Goal: Task Accomplishment & Management: Manage account settings

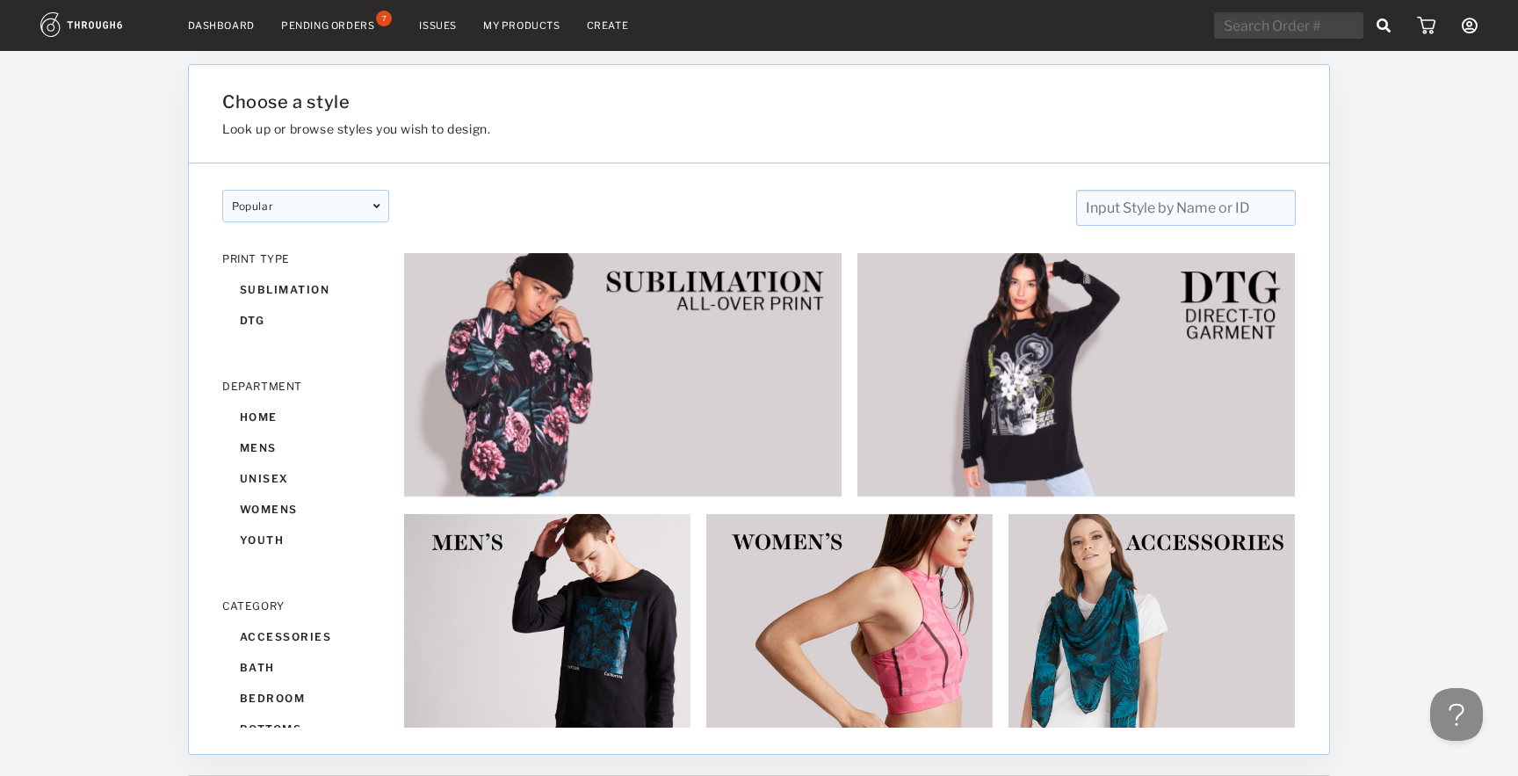
click at [227, 25] on link "Dashboard" at bounding box center [221, 25] width 67 height 12
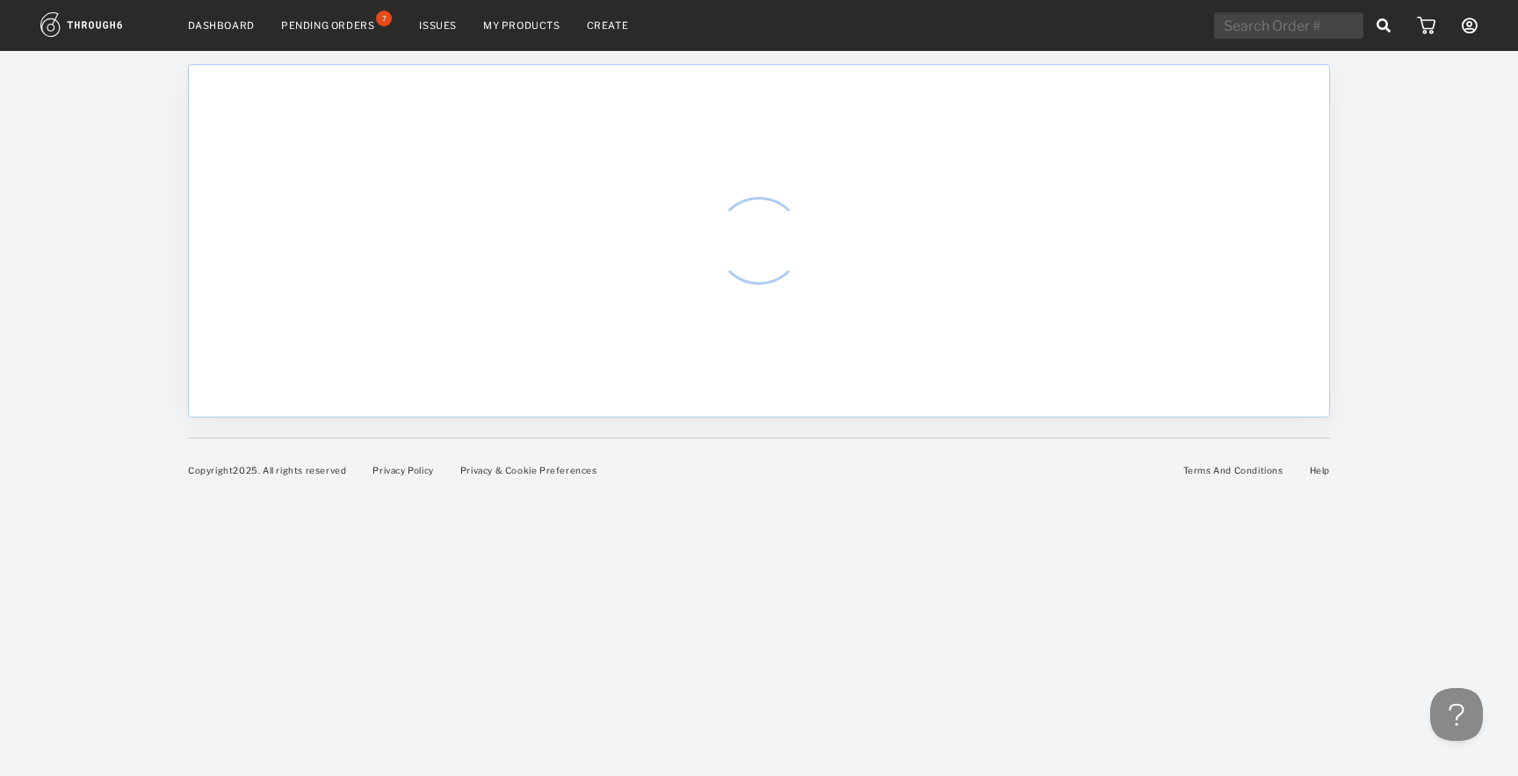
select select "8"
select select "2025"
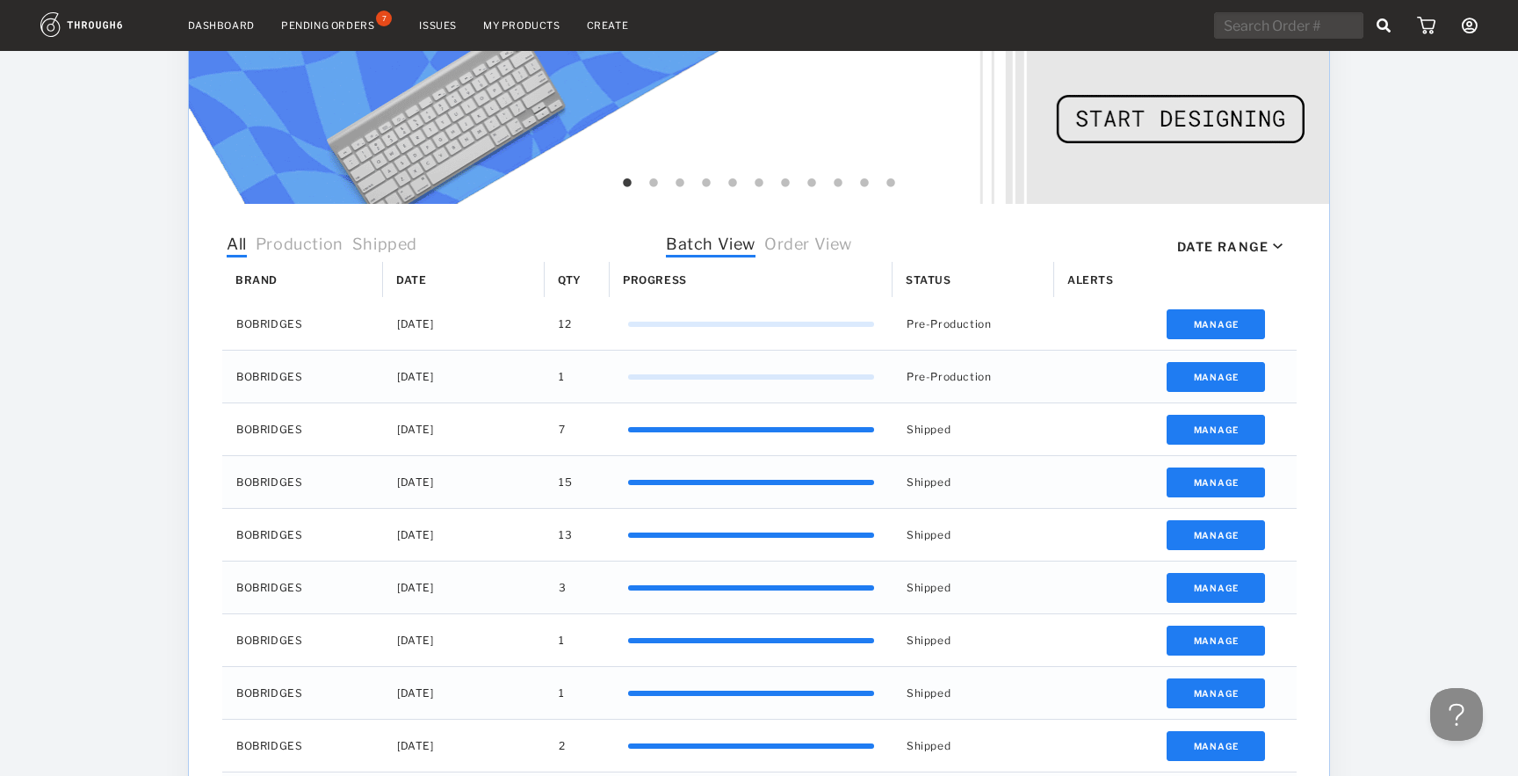
scroll to position [403, 0]
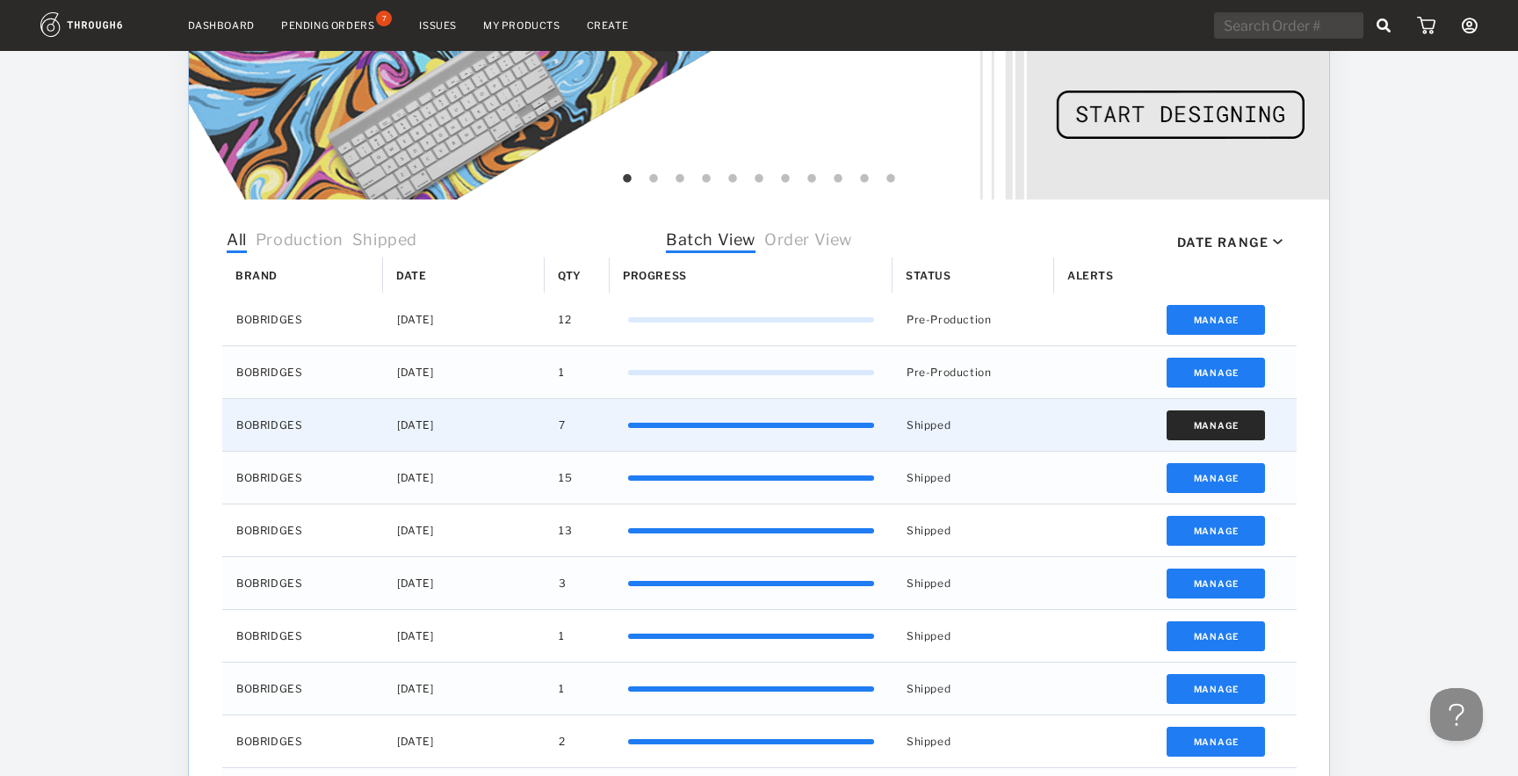
click at [1209, 432] on button "Manage" at bounding box center [1216, 425] width 99 height 30
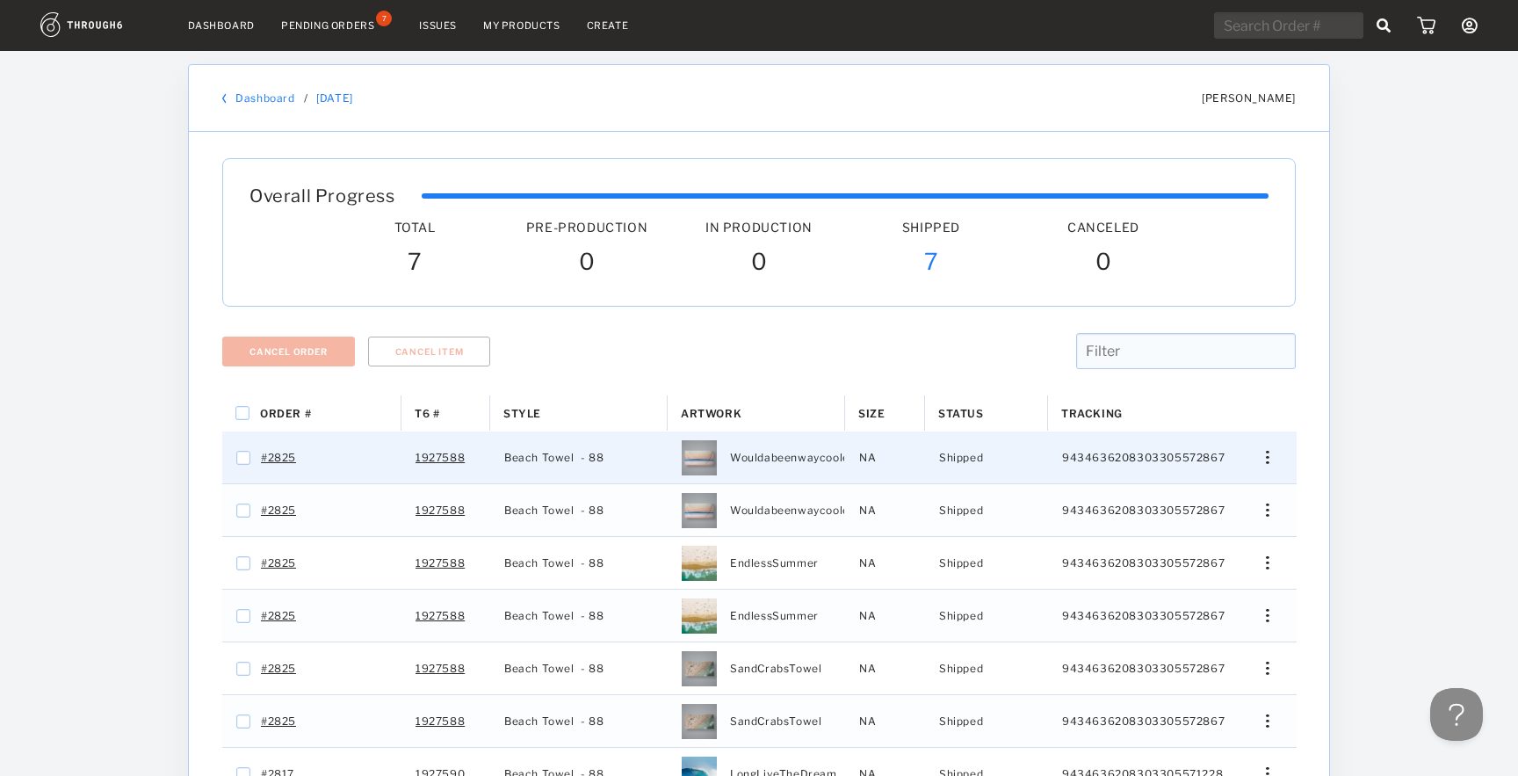
click at [1278, 453] on div "Press SPACE to select this row." at bounding box center [1261, 457] width 42 height 13
click at [1191, 585] on span "View History" at bounding box center [1187, 587] width 69 height 23
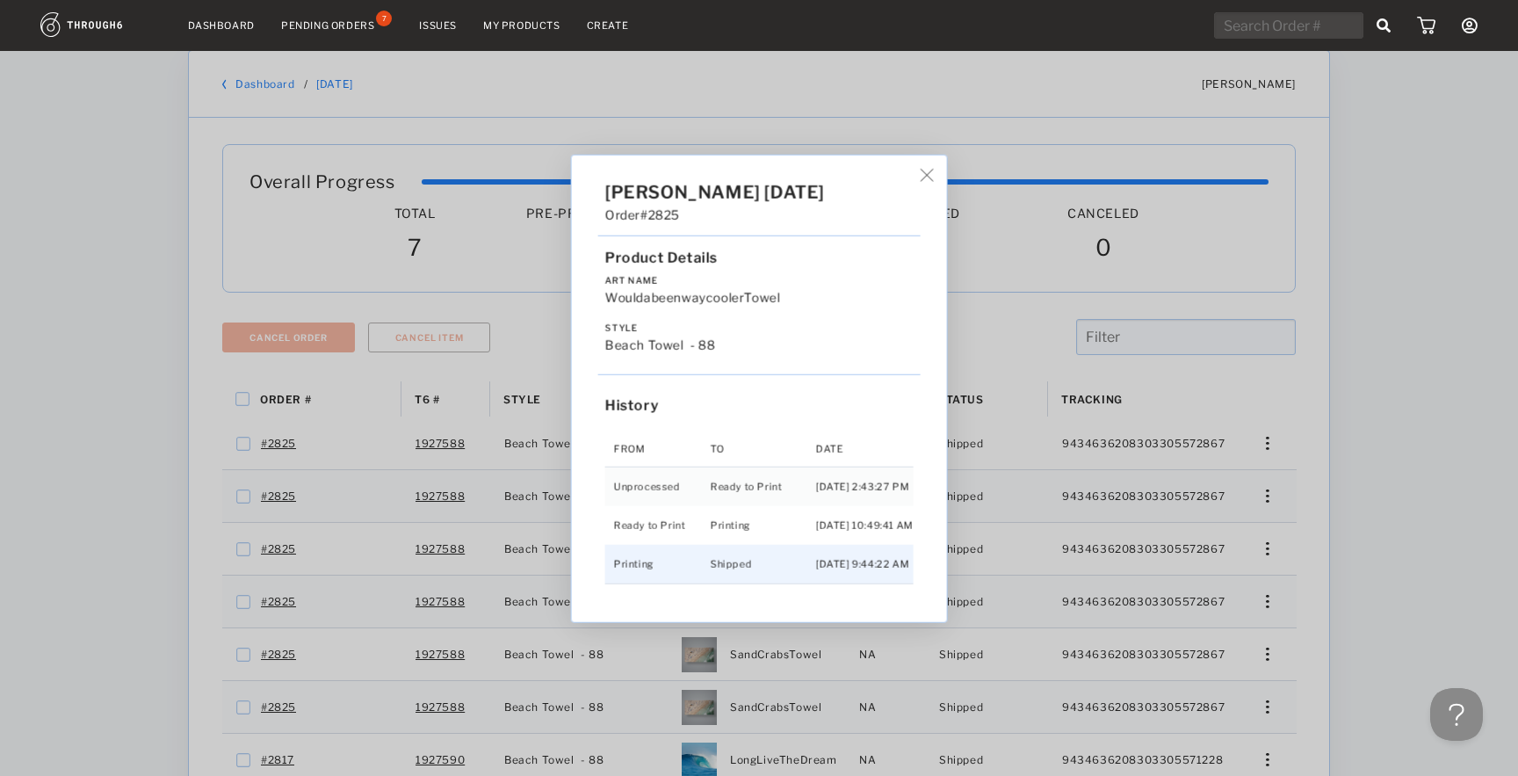
scroll to position [11, 0]
click at [921, 181] on div "Bo Bridges 04/21/25" at bounding box center [759, 191] width 323 height 21
click at [930, 173] on img at bounding box center [927, 174] width 13 height 13
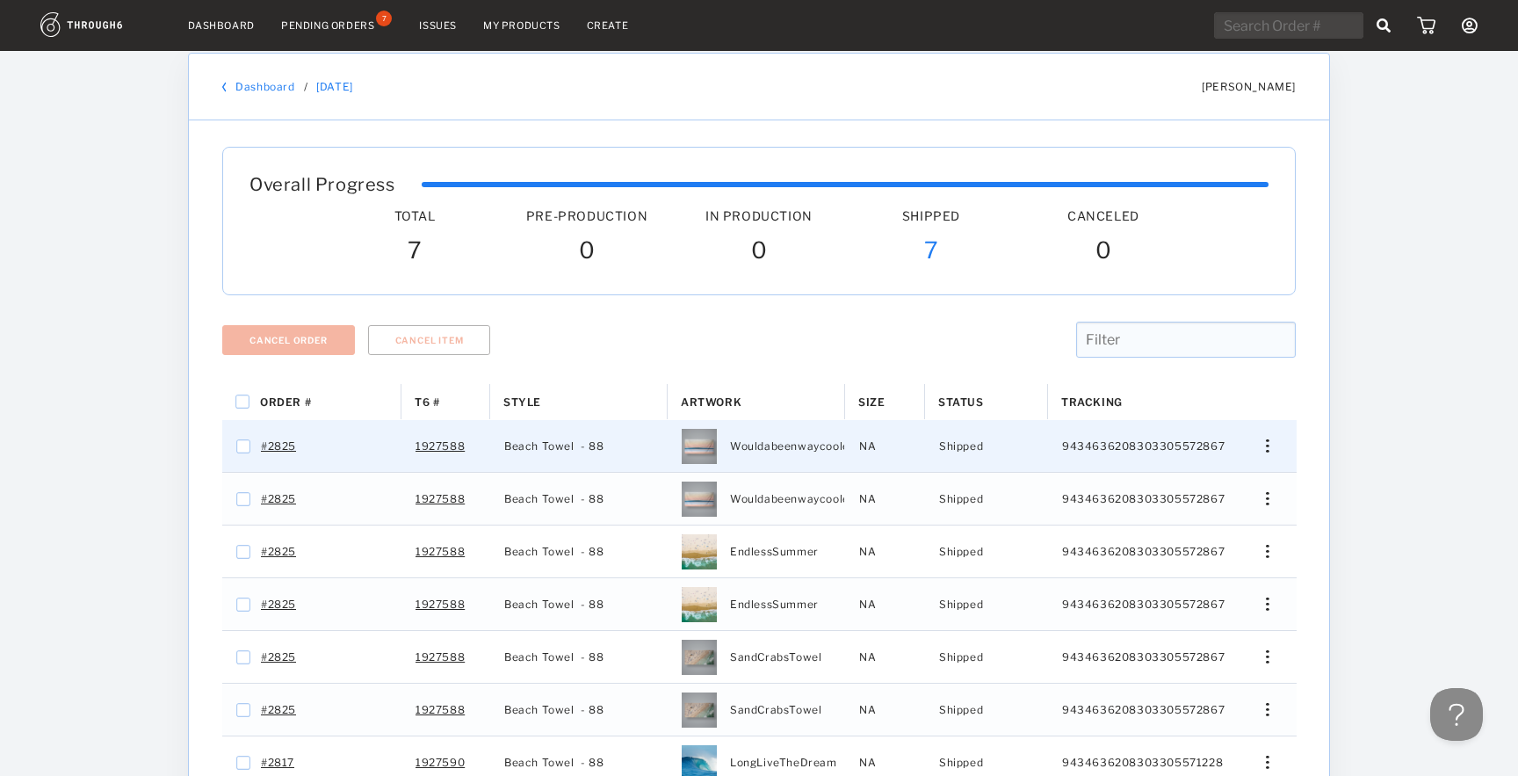
scroll to position [0, 0]
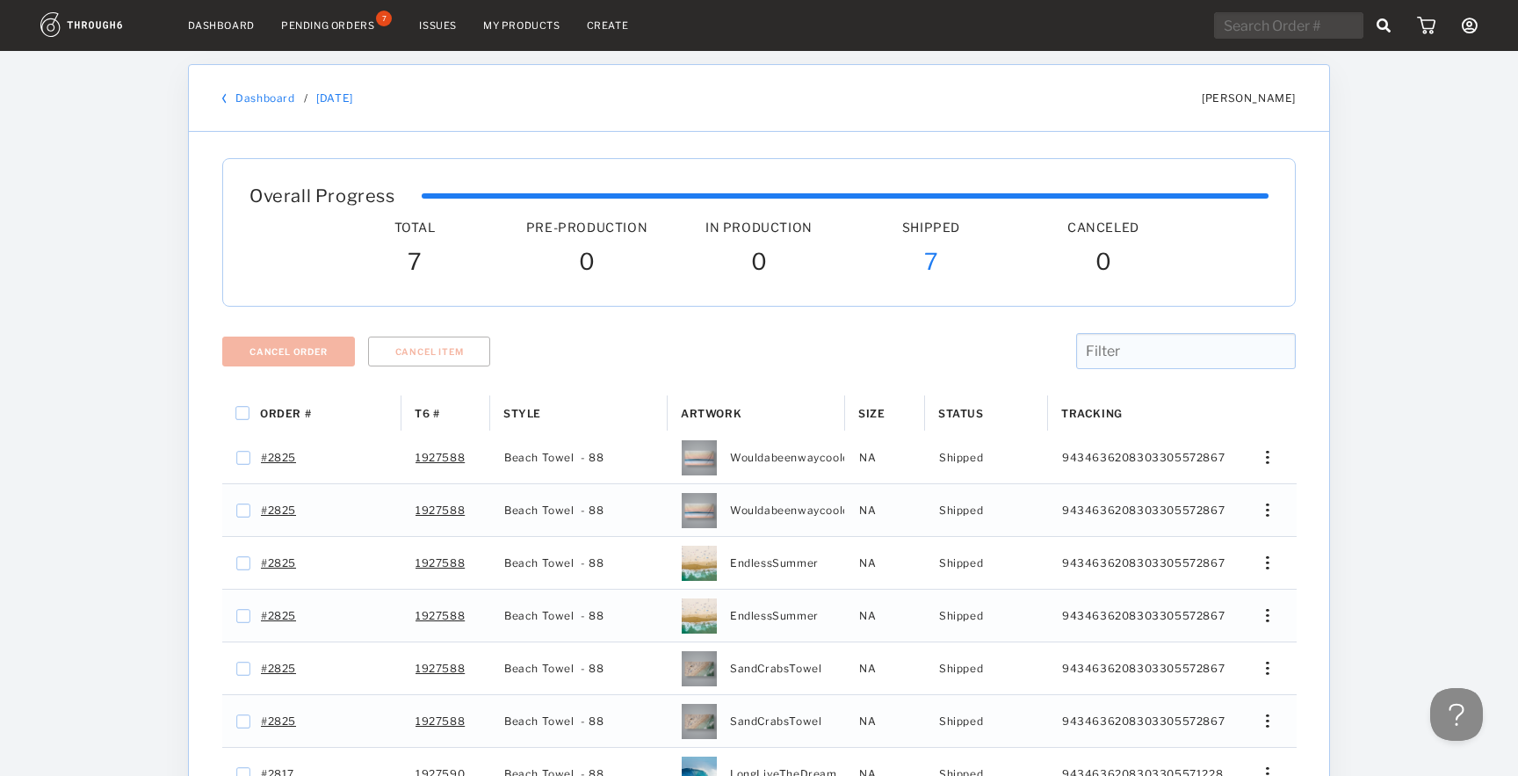
click at [258, 100] on link "Dashboard" at bounding box center [265, 97] width 59 height 13
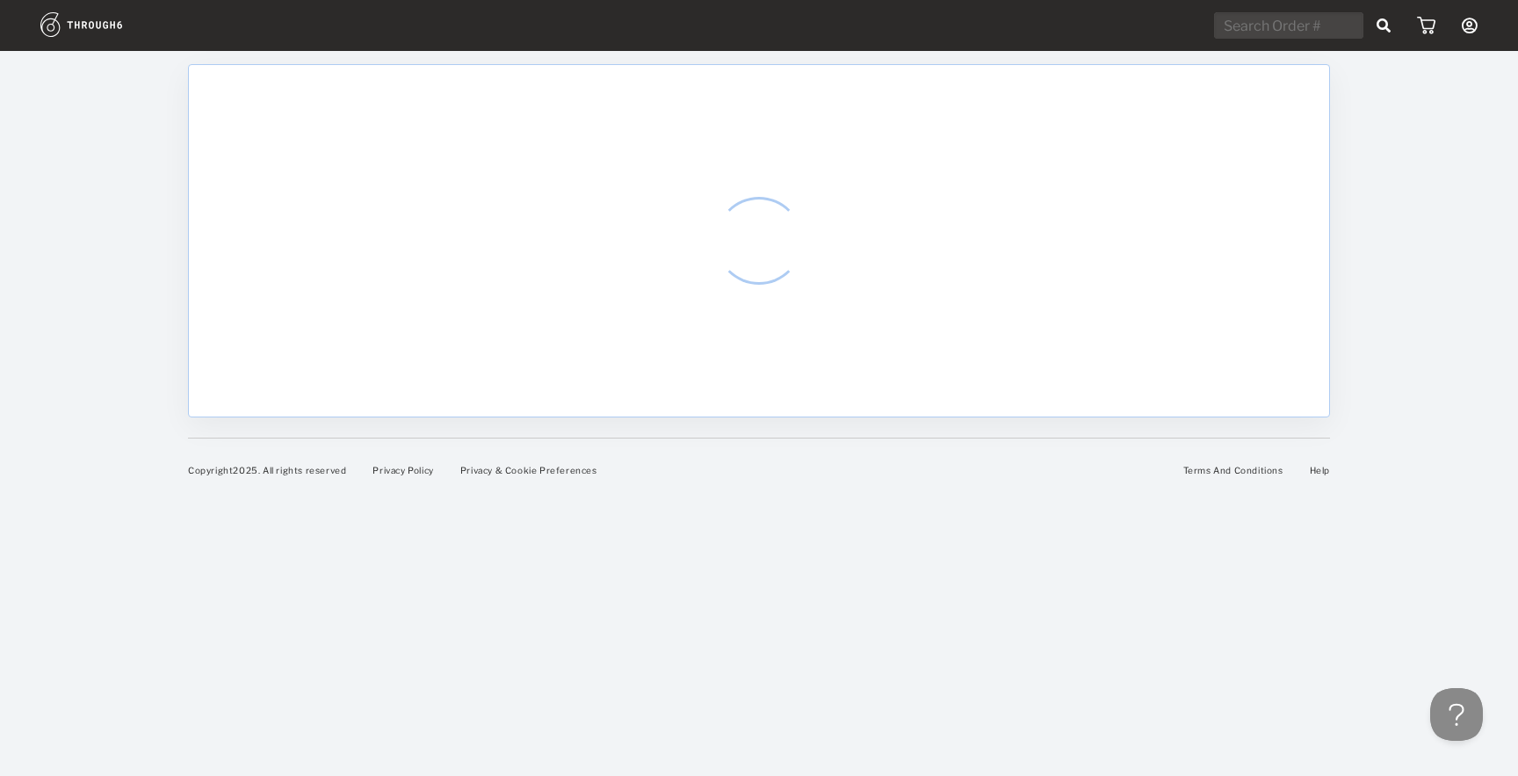
select select "8"
select select "2025"
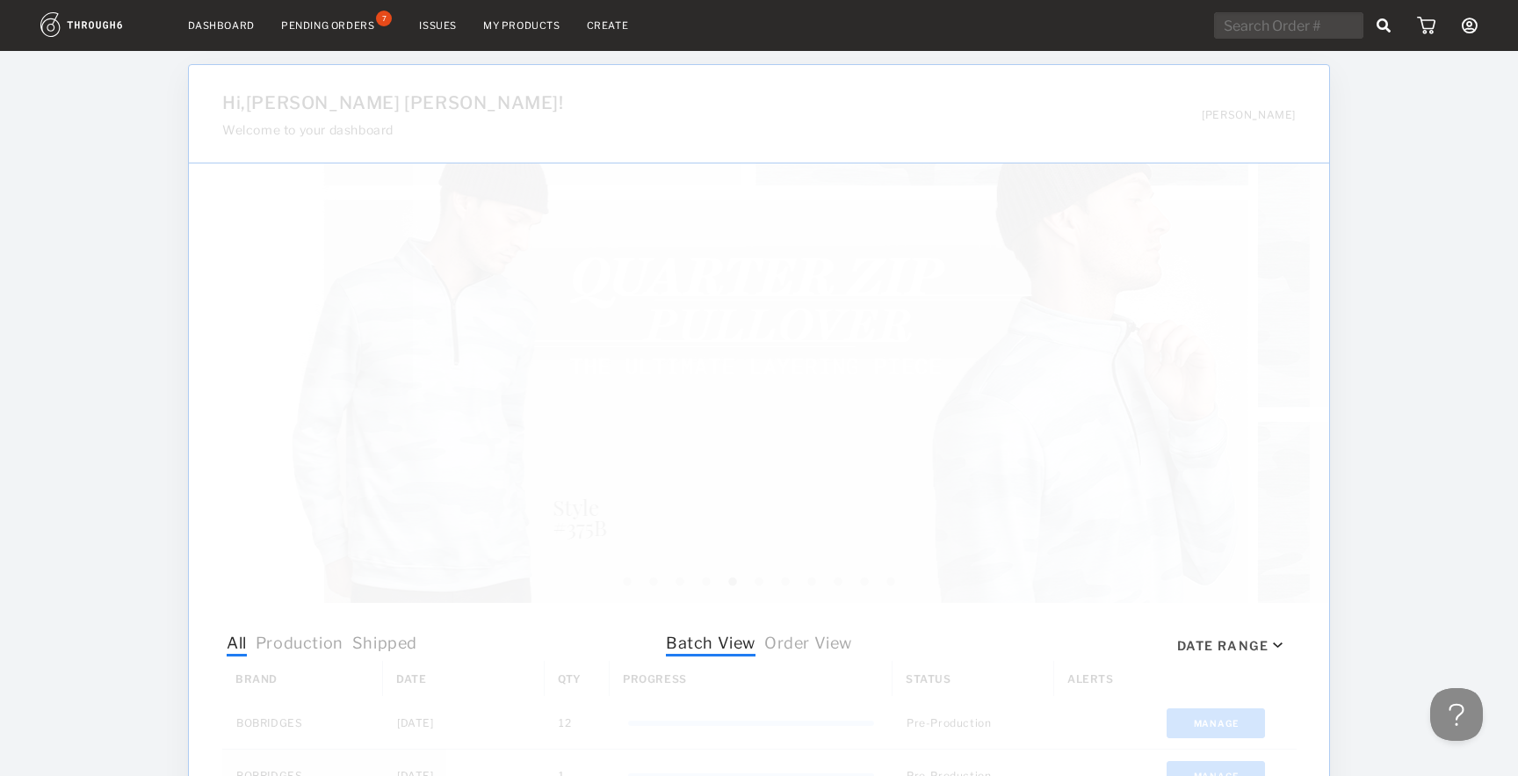
click at [1387, 191] on div "Dashboard Pending Orders 7 Issues My Products Create My Account Create New Bran…" at bounding box center [759, 697] width 1518 height 1395
